Goal: Navigation & Orientation: Understand site structure

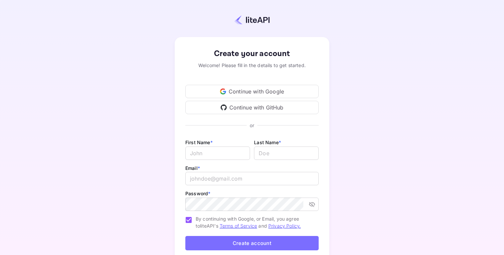
click at [247, 89] on div "Continue with Google" at bounding box center [251, 91] width 133 height 13
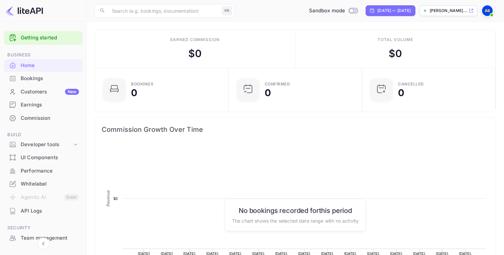
scroll to position [108, 130]
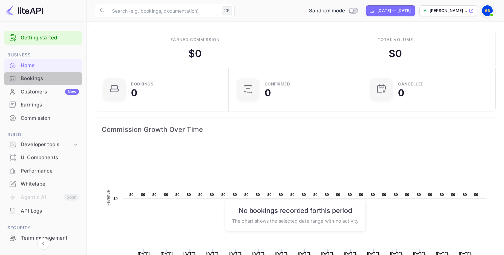
click at [32, 78] on div "Bookings" at bounding box center [50, 79] width 58 height 8
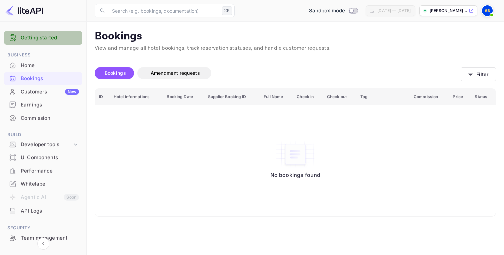
click at [35, 40] on link "Getting started" at bounding box center [50, 38] width 58 height 8
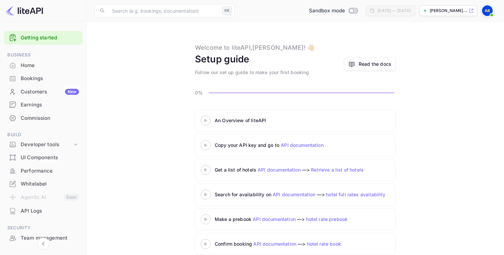
click at [204, 120] on icon at bounding box center [205, 120] width 23 height 3
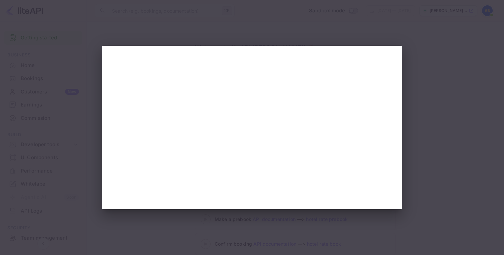
click at [84, 150] on div at bounding box center [252, 127] width 504 height 255
